Goal: Information Seeking & Learning: Learn about a topic

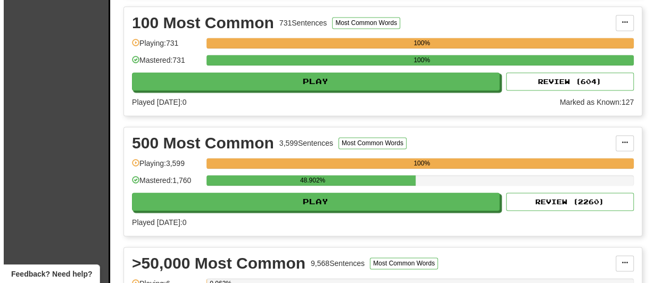
scroll to position [904, 0]
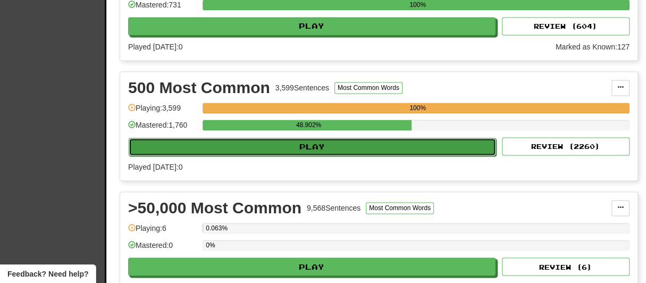
click at [288, 147] on button "Play" at bounding box center [312, 147] width 367 height 18
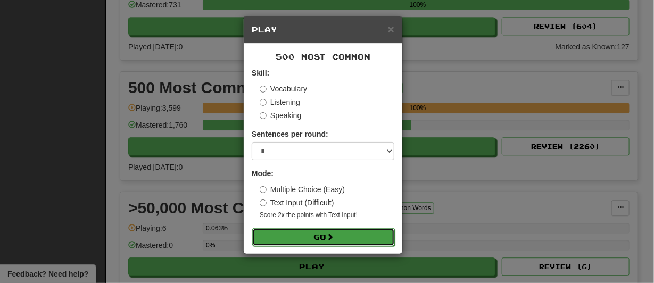
click at [297, 237] on button "Go" at bounding box center [323, 237] width 143 height 18
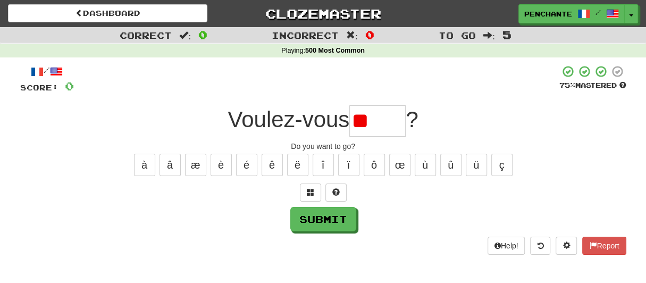
type input "*"
type input "******"
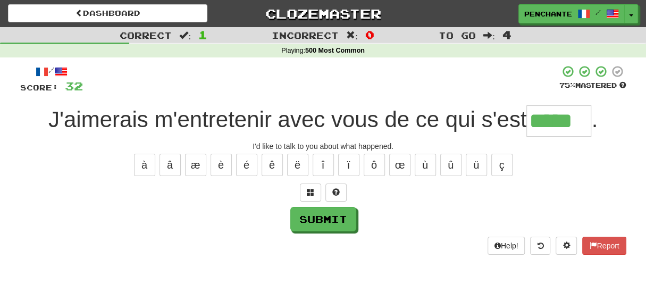
type input "*****"
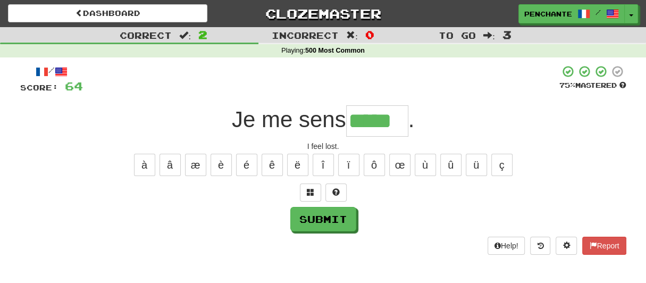
type input "*****"
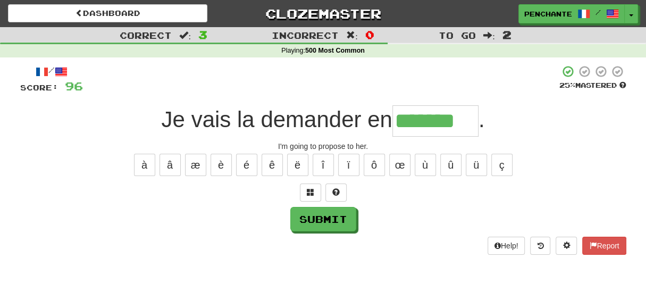
type input "*******"
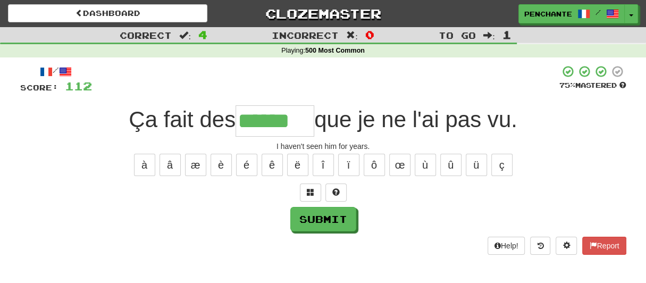
type input "******"
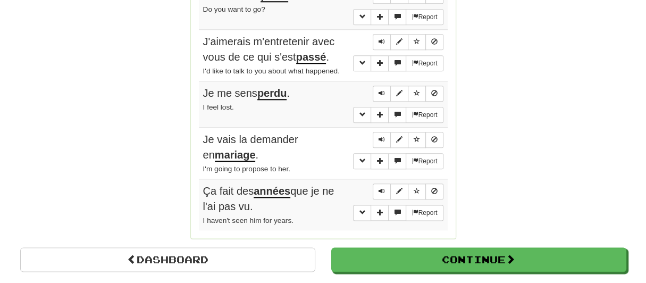
scroll to position [691, 0]
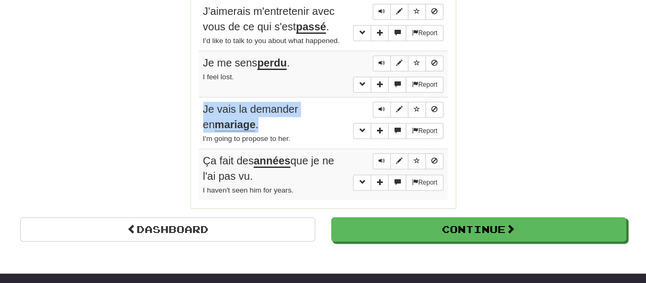
drag, startPoint x: 204, startPoint y: 101, endPoint x: 245, endPoint y: 117, distance: 44.1
click at [245, 117] on span "Je vais la demander en mariage ." at bounding box center [250, 117] width 95 height 28
copy span "Je vais la demander en mariage ."
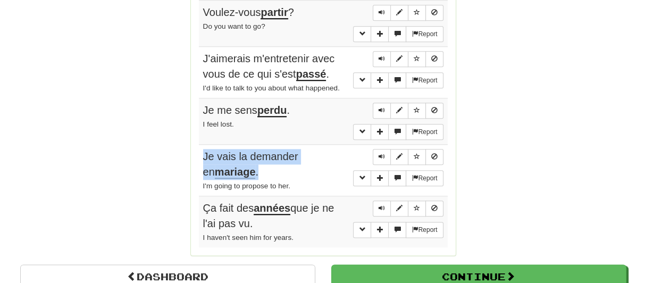
scroll to position [585, 0]
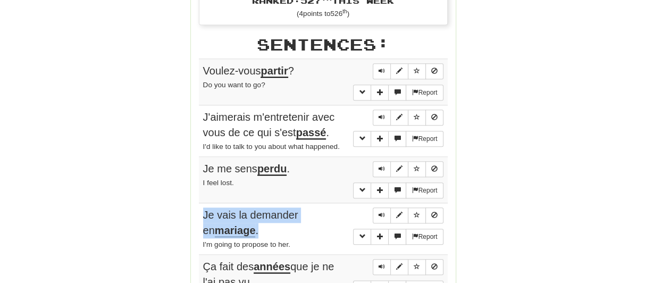
copy span "Je vais la demander en mariage ."
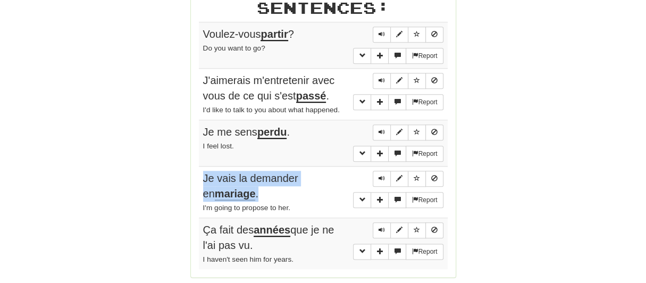
scroll to position [638, 0]
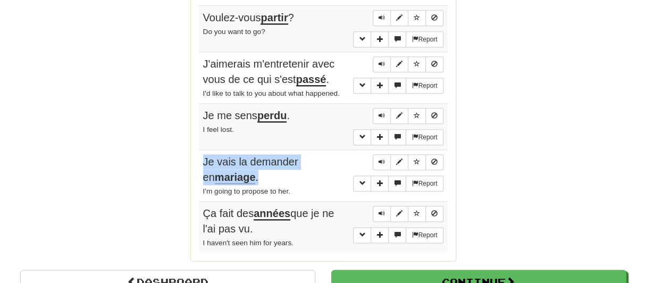
drag, startPoint x: 204, startPoint y: 207, endPoint x: 275, endPoint y: 222, distance: 72.3
click at [275, 222] on div "Ça fait des années que je ne l'ai pas vu." at bounding box center [323, 221] width 240 height 30
copy span "Ça fait des années que je ne l'ai pas vu."
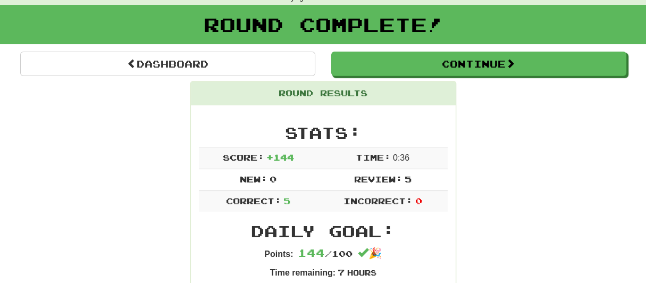
scroll to position [0, 0]
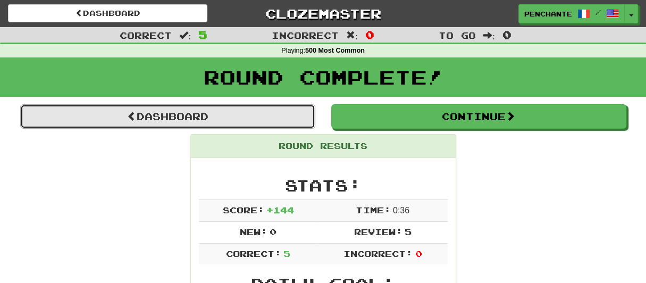
click at [200, 122] on link "Dashboard" at bounding box center [167, 116] width 295 height 24
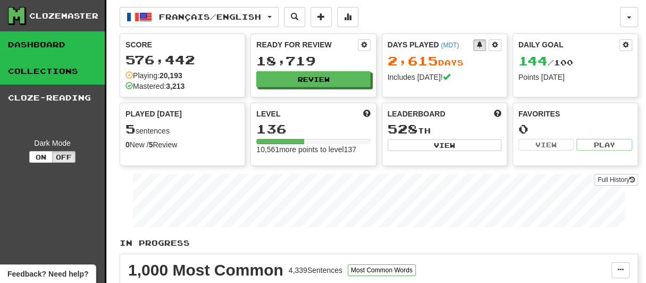
click at [54, 79] on link "Collections" at bounding box center [52, 71] width 105 height 27
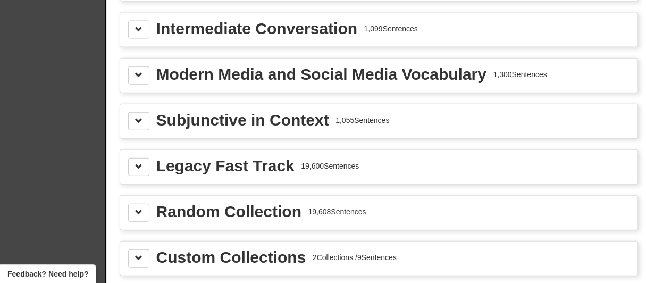
scroll to position [1329, 0]
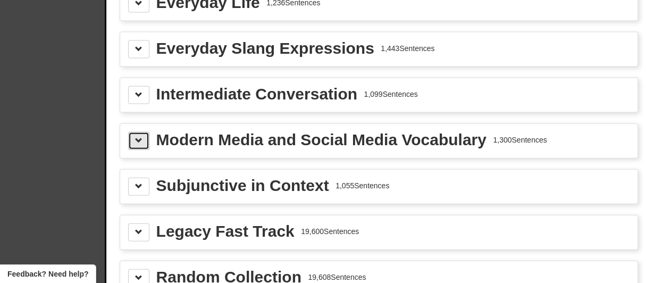
click at [144, 132] on button at bounding box center [138, 141] width 21 height 18
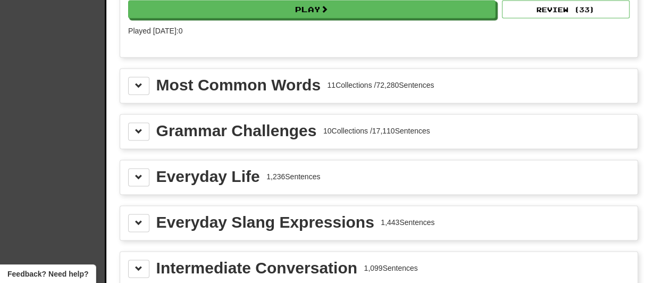
scroll to position [1170, 0]
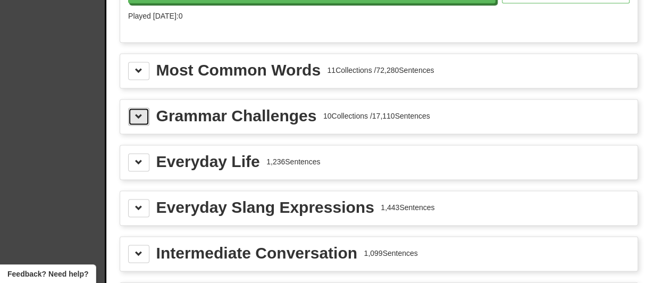
click at [138, 113] on span at bounding box center [138, 116] width 7 height 7
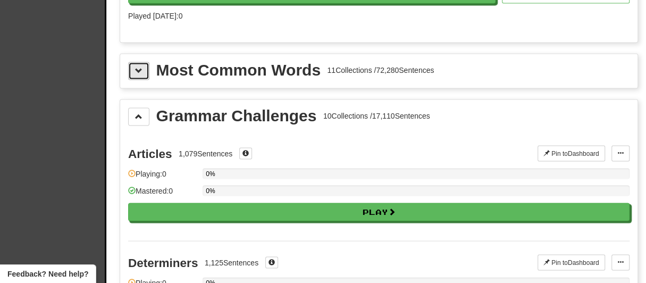
click at [136, 66] on button at bounding box center [138, 71] width 21 height 18
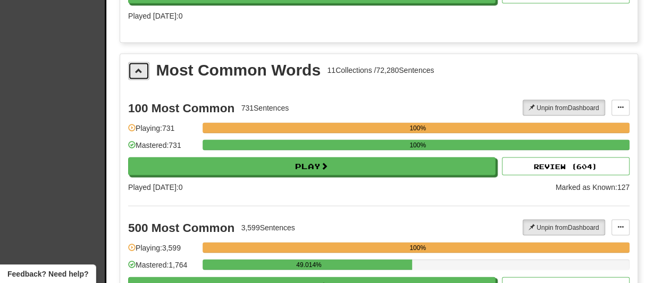
click at [135, 67] on span at bounding box center [138, 70] width 7 height 7
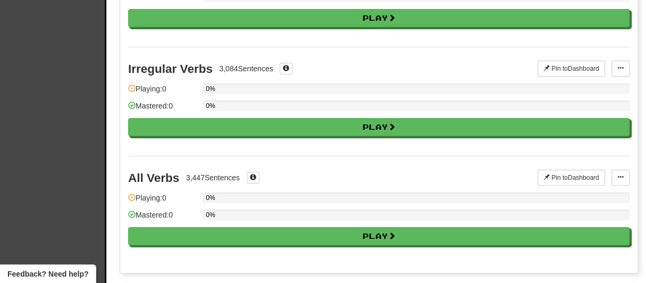
scroll to position [2340, 0]
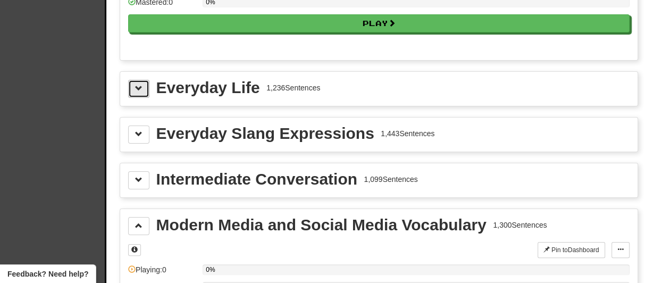
click at [137, 85] on span at bounding box center [138, 88] width 7 height 7
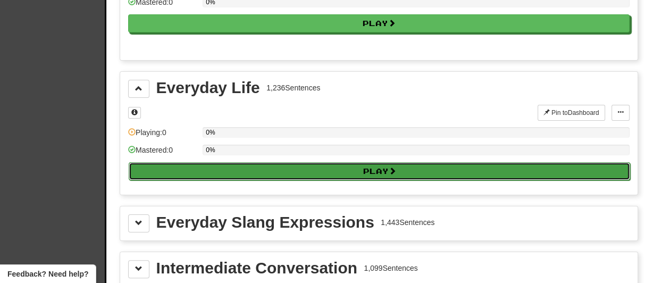
click at [341, 162] on button "Play" at bounding box center [380, 171] width 502 height 18
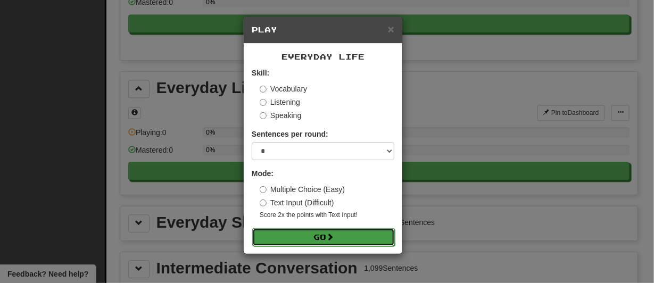
click at [314, 233] on button "Go" at bounding box center [323, 237] width 143 height 18
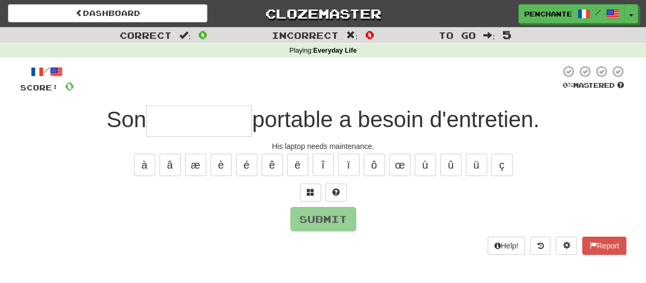
type input "*"
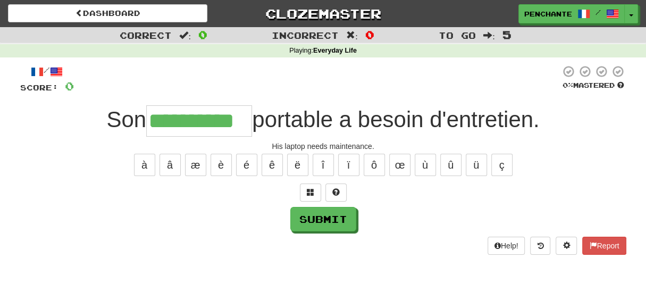
type input "**********"
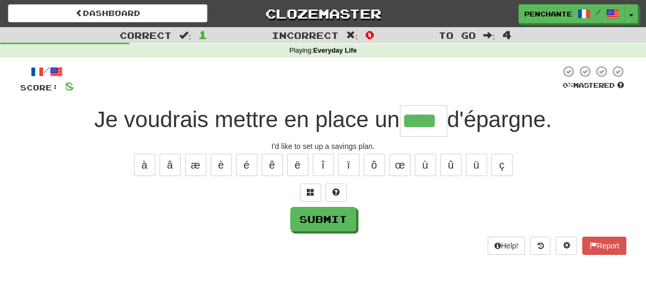
type input "****"
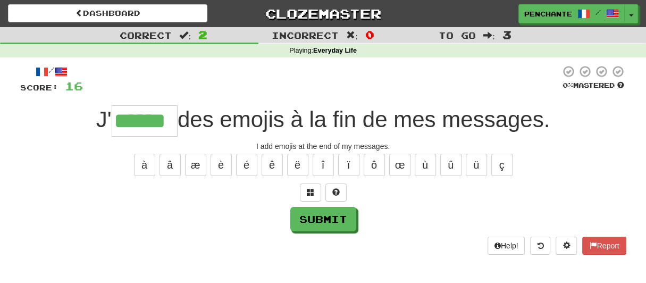
type input "******"
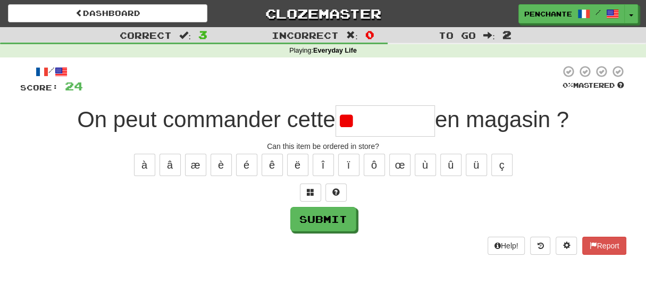
type input "*"
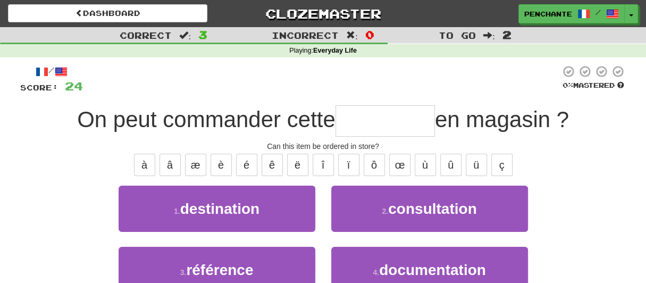
type input "*********"
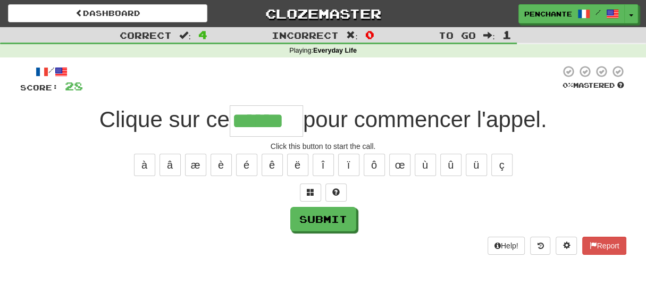
type input "******"
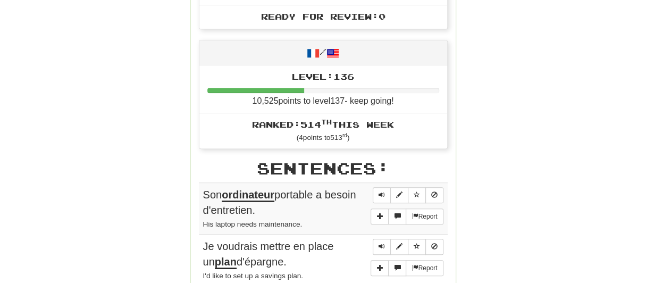
scroll to position [585, 0]
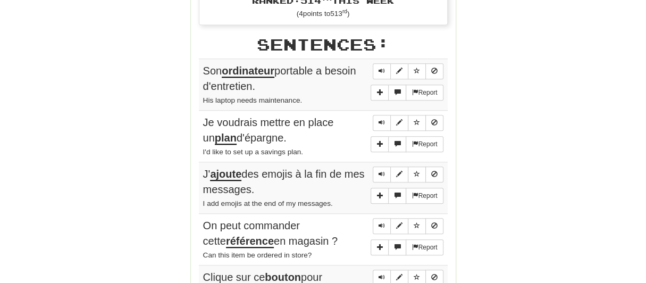
drag, startPoint x: 203, startPoint y: 64, endPoint x: 269, endPoint y: 79, distance: 68.2
click at [269, 79] on div "Son ordinateur portable a besoin d'entretien." at bounding box center [323, 78] width 240 height 30
copy span "Son ordinateur portable a besoin d'entretien."
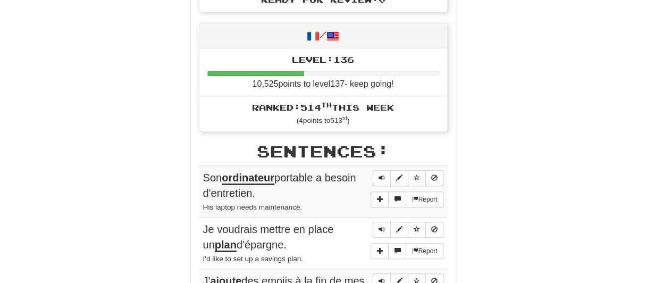
scroll to position [532, 0]
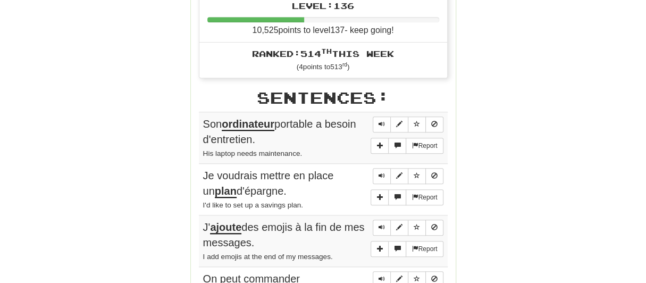
drag, startPoint x: 204, startPoint y: 169, endPoint x: 293, endPoint y: 185, distance: 89.6
click at [293, 185] on div "Je voudrais mettre en place un plan d'épargne." at bounding box center [323, 183] width 240 height 30
drag, startPoint x: 262, startPoint y: 183, endPoint x: 95, endPoint y: 138, distance: 172.5
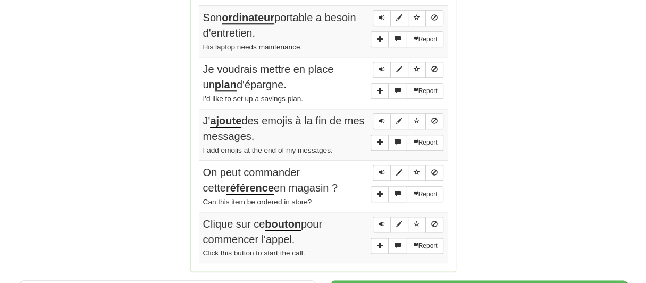
drag, startPoint x: 203, startPoint y: 117, endPoint x: 290, endPoint y: 132, distance: 88.5
click at [290, 132] on div "J' ajoute des emojis à la fin de mes messages." at bounding box center [323, 128] width 240 height 30
copy span "J' ajoute des emojis à la fin de mes messages."
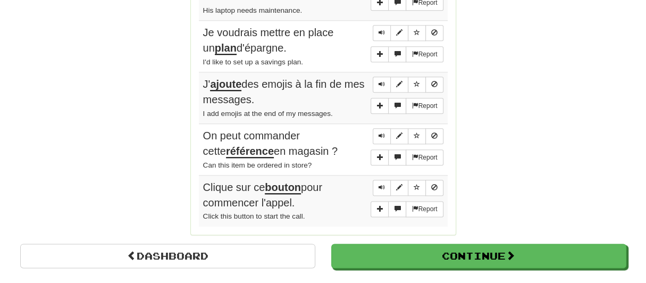
scroll to position [691, 0]
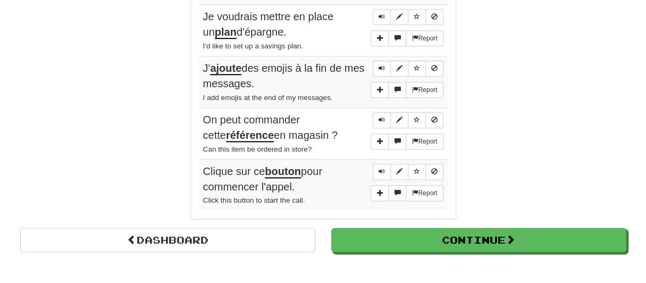
drag, startPoint x: 203, startPoint y: 113, endPoint x: 334, endPoint y: 129, distance: 131.7
click at [334, 129] on div "On peut commander cette référence en magasin ?" at bounding box center [323, 127] width 240 height 30
copy span "On peut commander cette référence en magasin ?"
